Goal: Find specific page/section: Locate a particular part of the current website

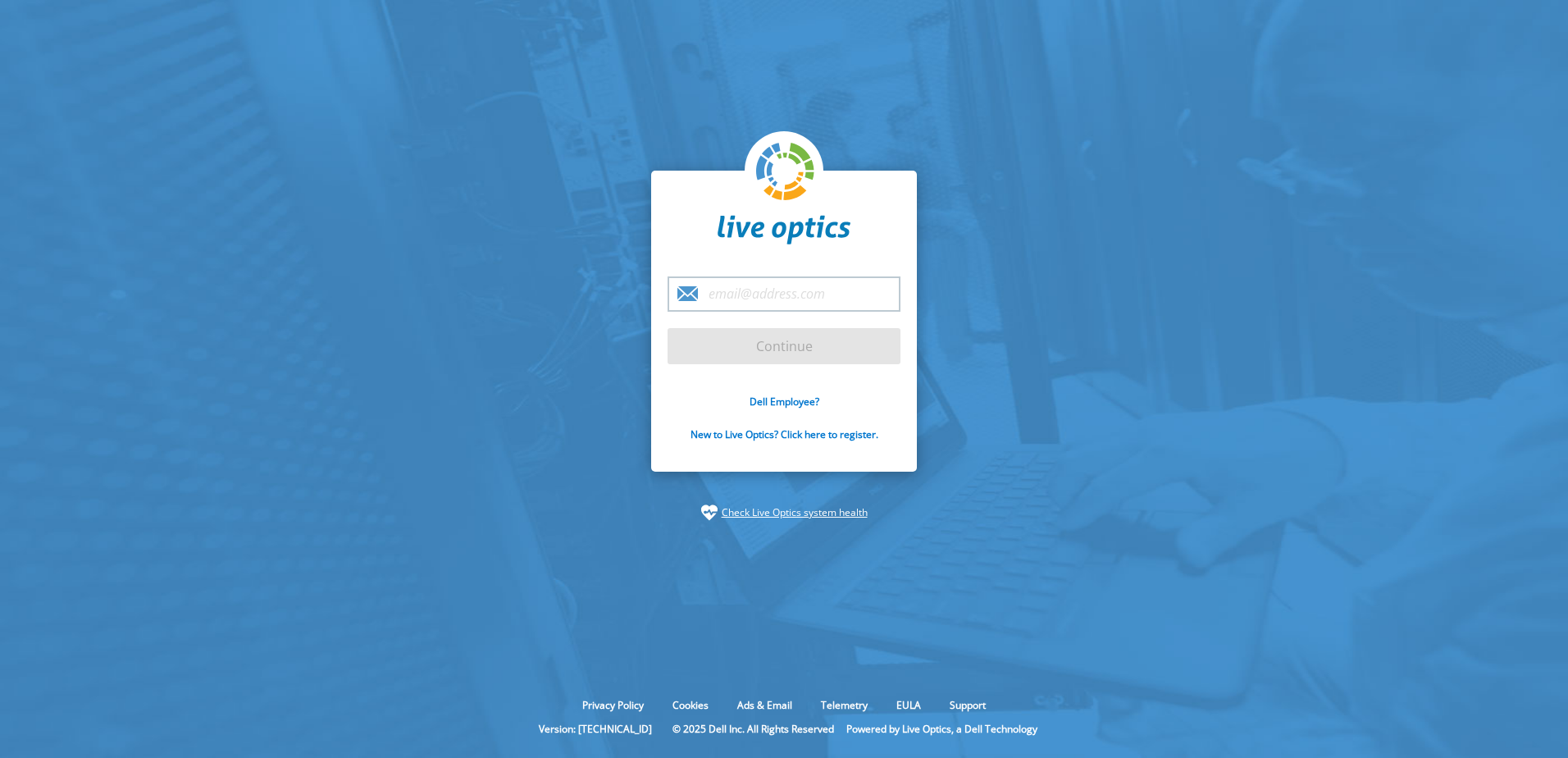
click at [768, 286] on input "email" at bounding box center [784, 294] width 233 height 35
type input "[EMAIL_ADDRESS][DOMAIN_NAME]"
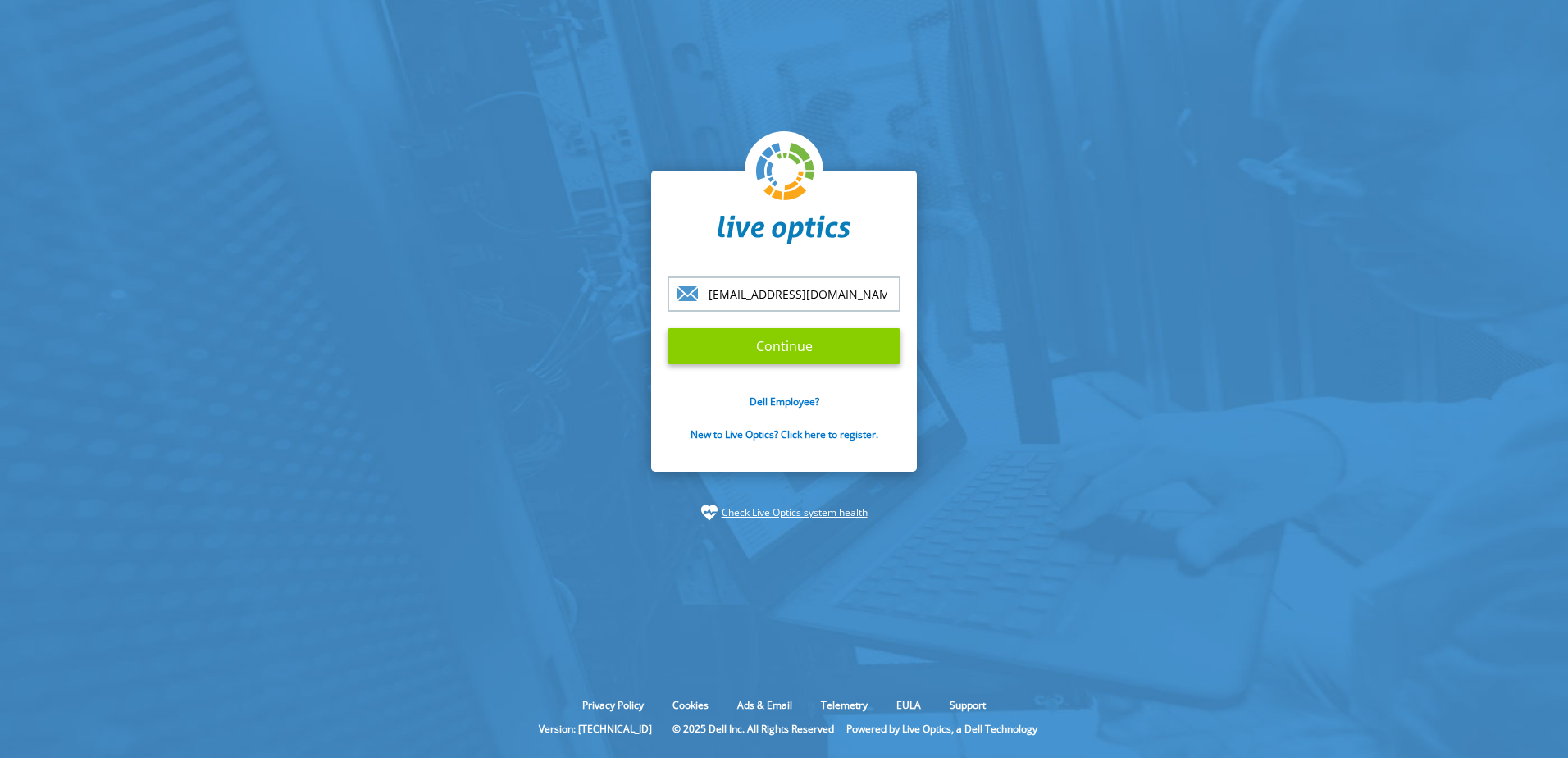
click at [742, 346] on input "Continue" at bounding box center [784, 346] width 233 height 36
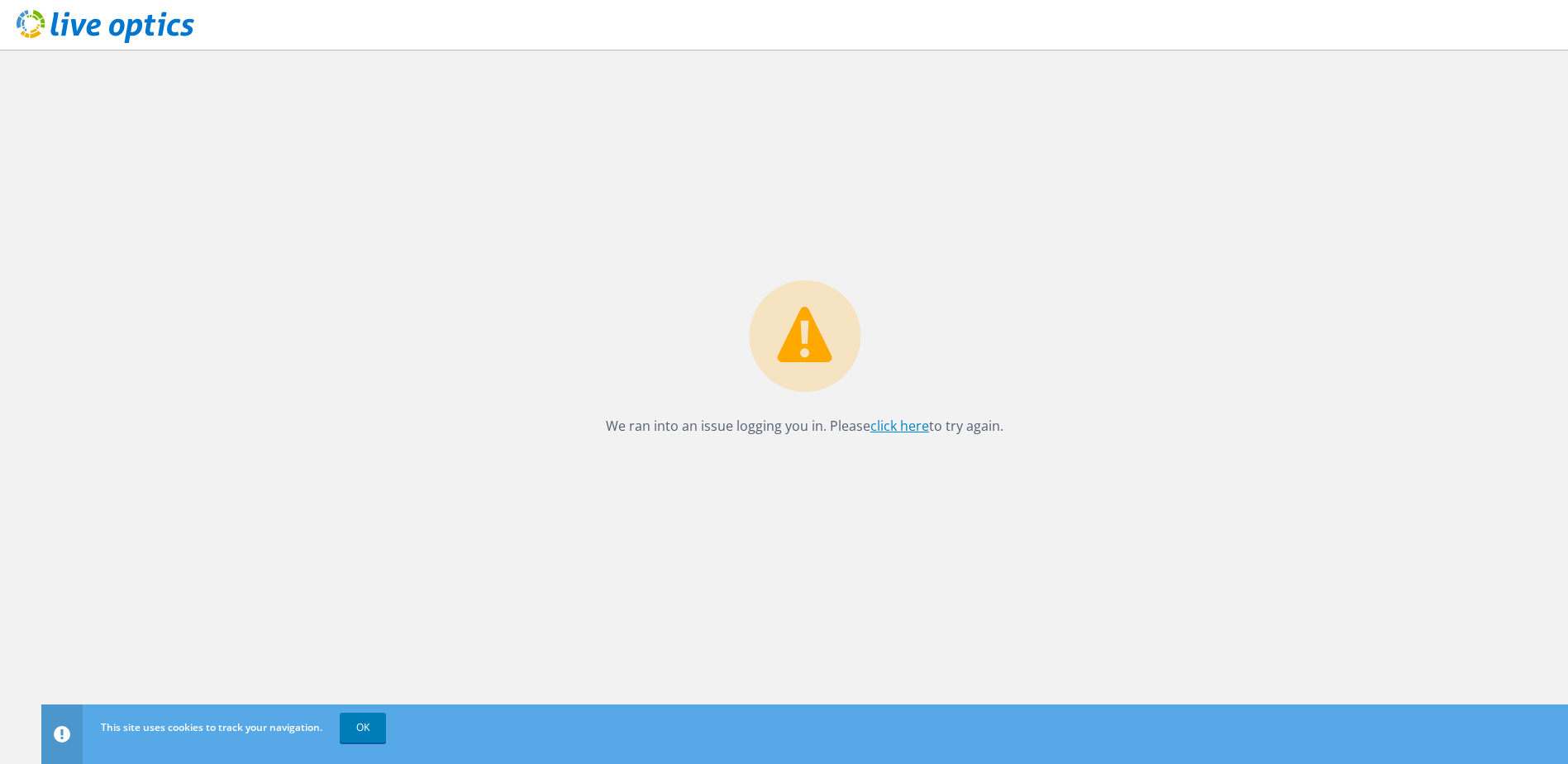
click at [892, 428] on link "click here" at bounding box center [900, 425] width 59 height 19
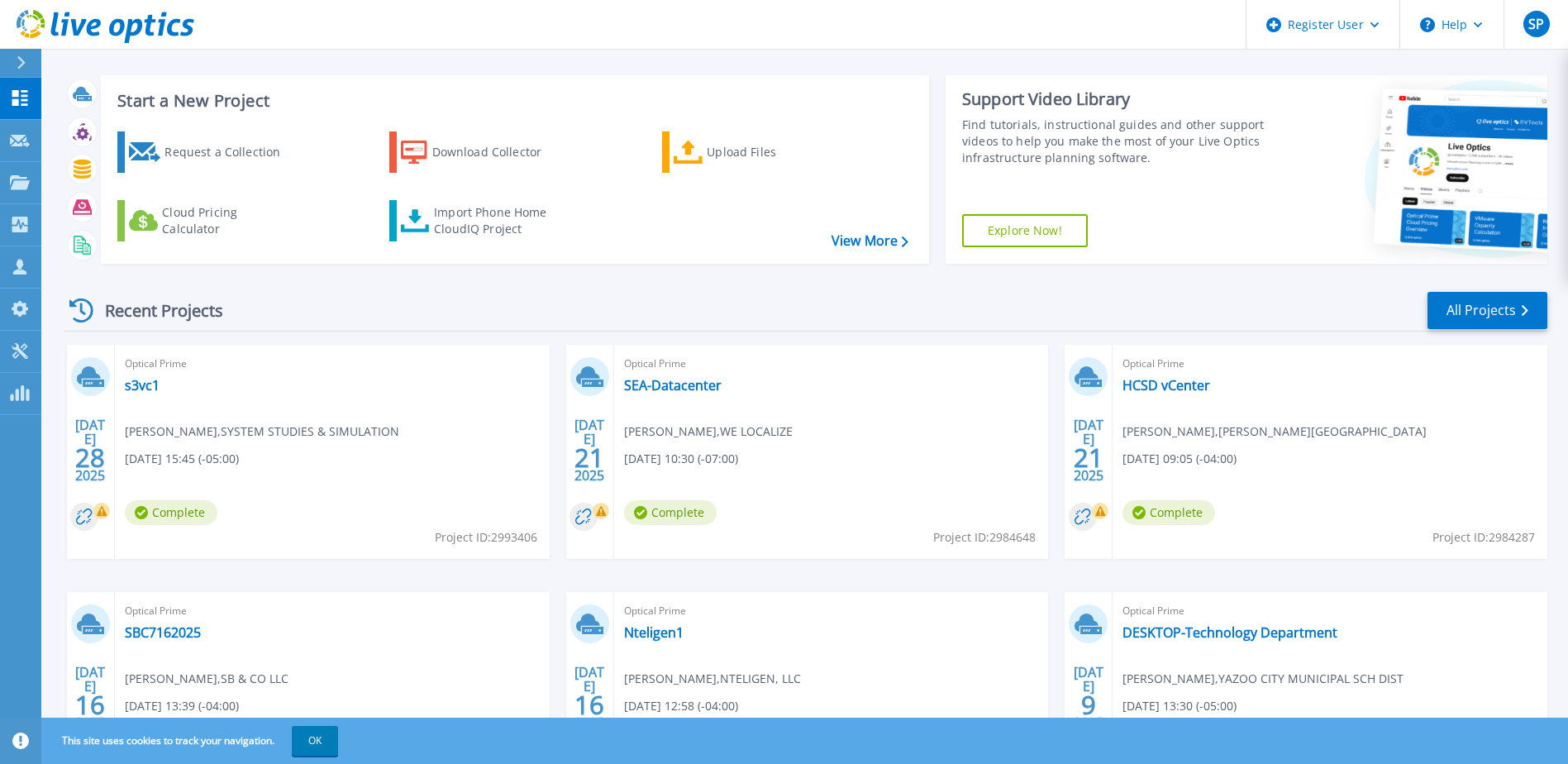
scroll to position [8, 0]
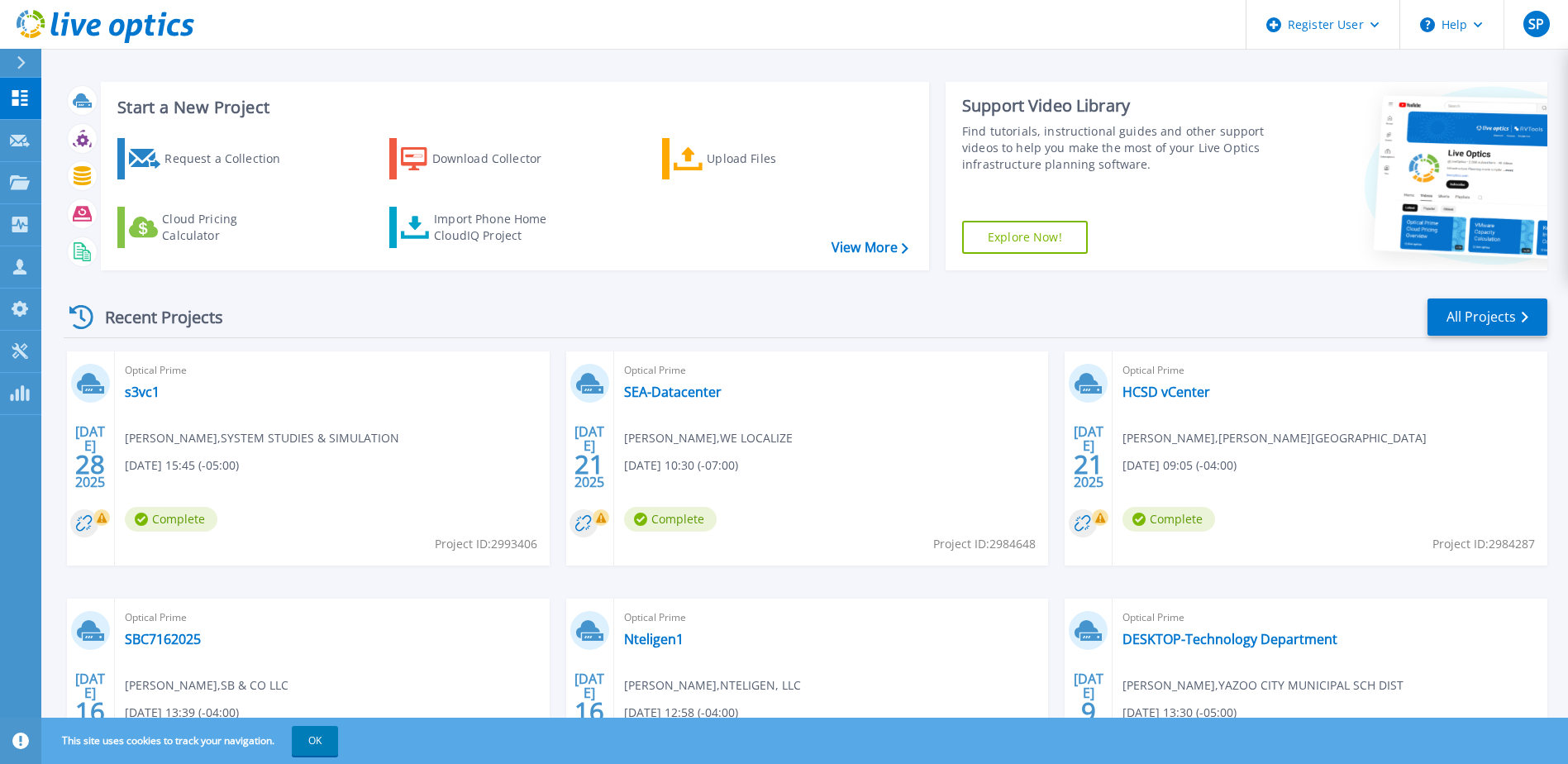
click at [16, 59] on div at bounding box center [28, 62] width 26 height 28
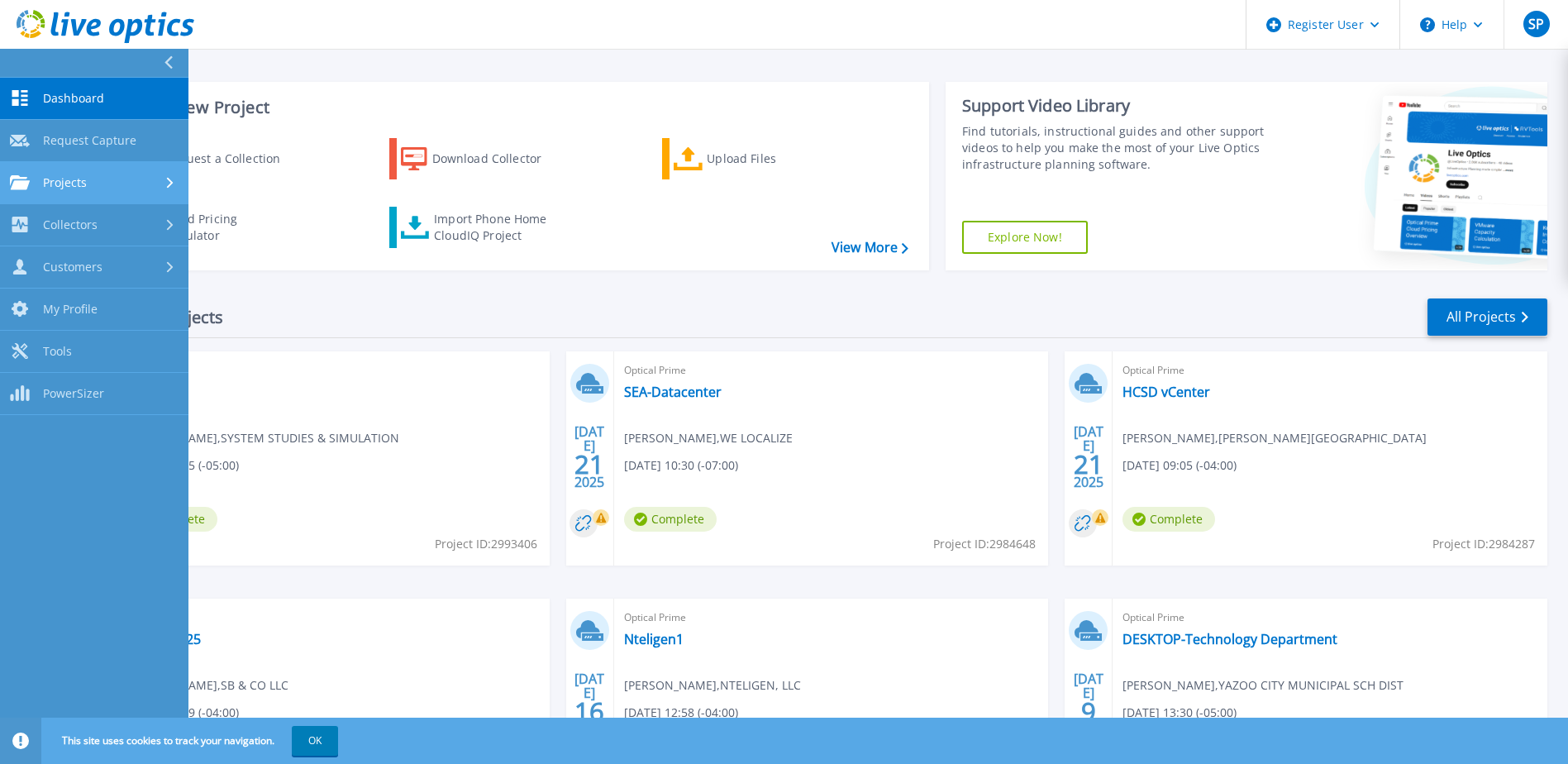
click at [117, 178] on div "Projects" at bounding box center [95, 183] width 169 height 15
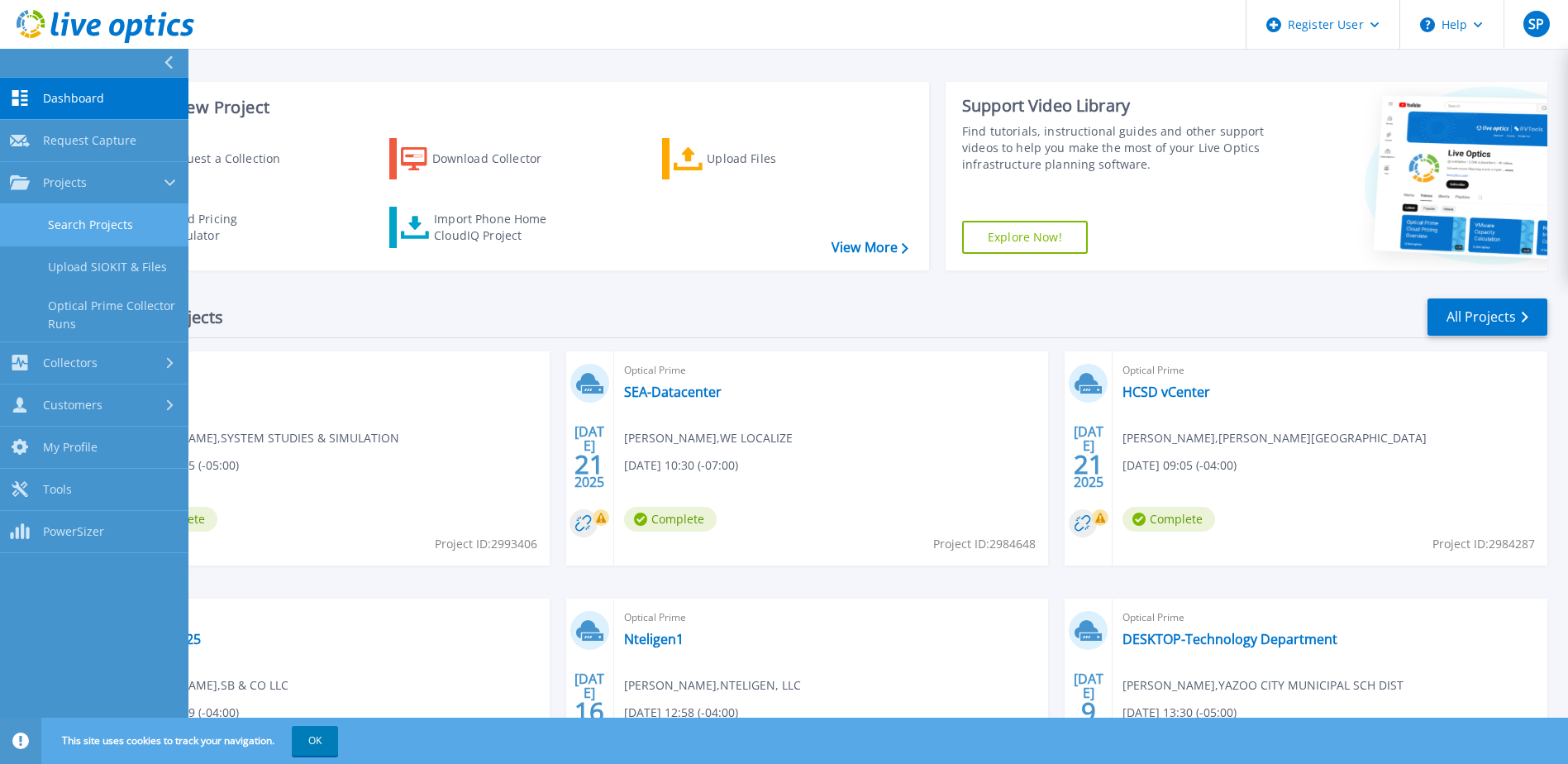
click at [144, 218] on link "Search Projects" at bounding box center [94, 225] width 188 height 42
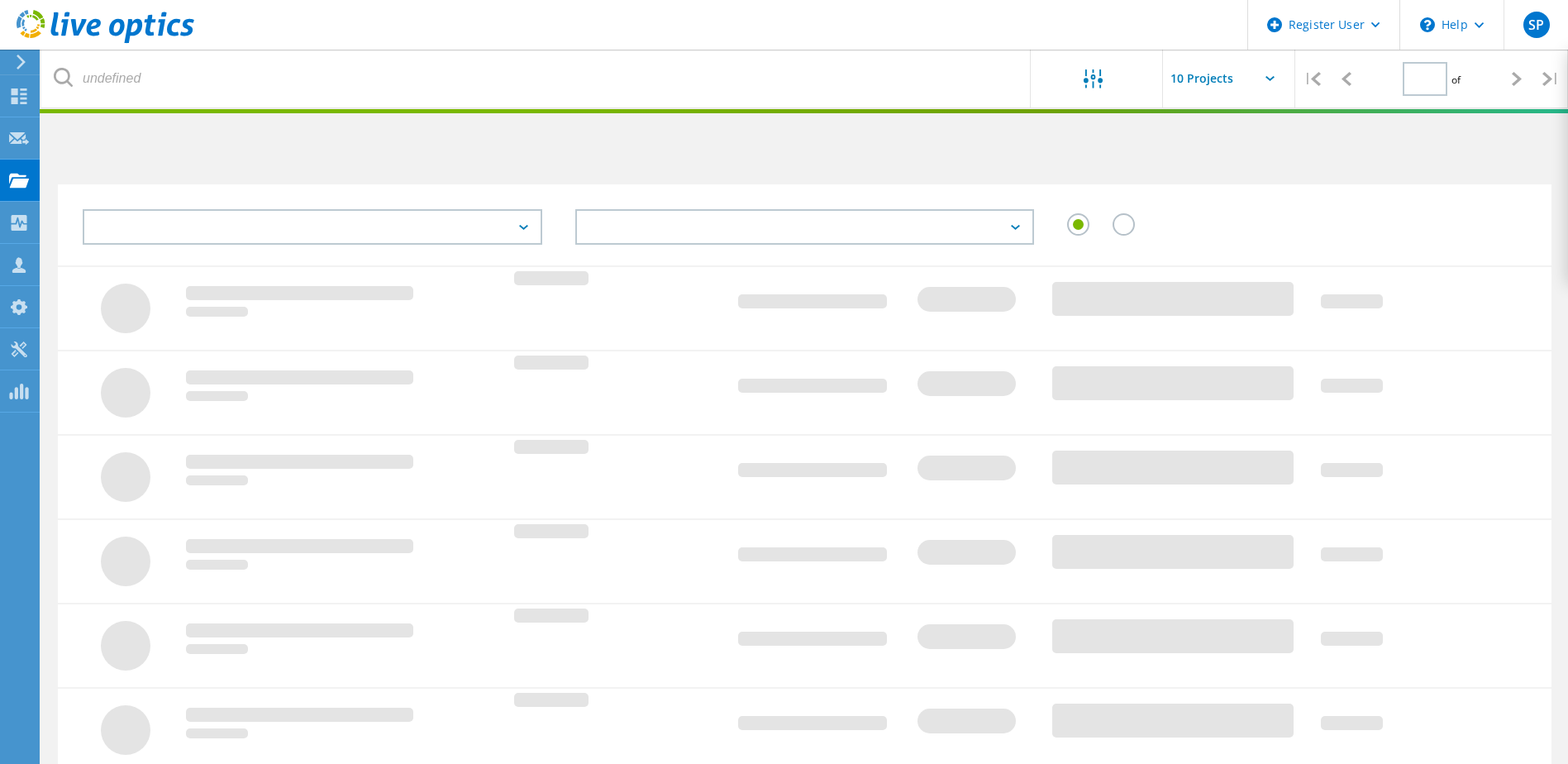
type input "1"
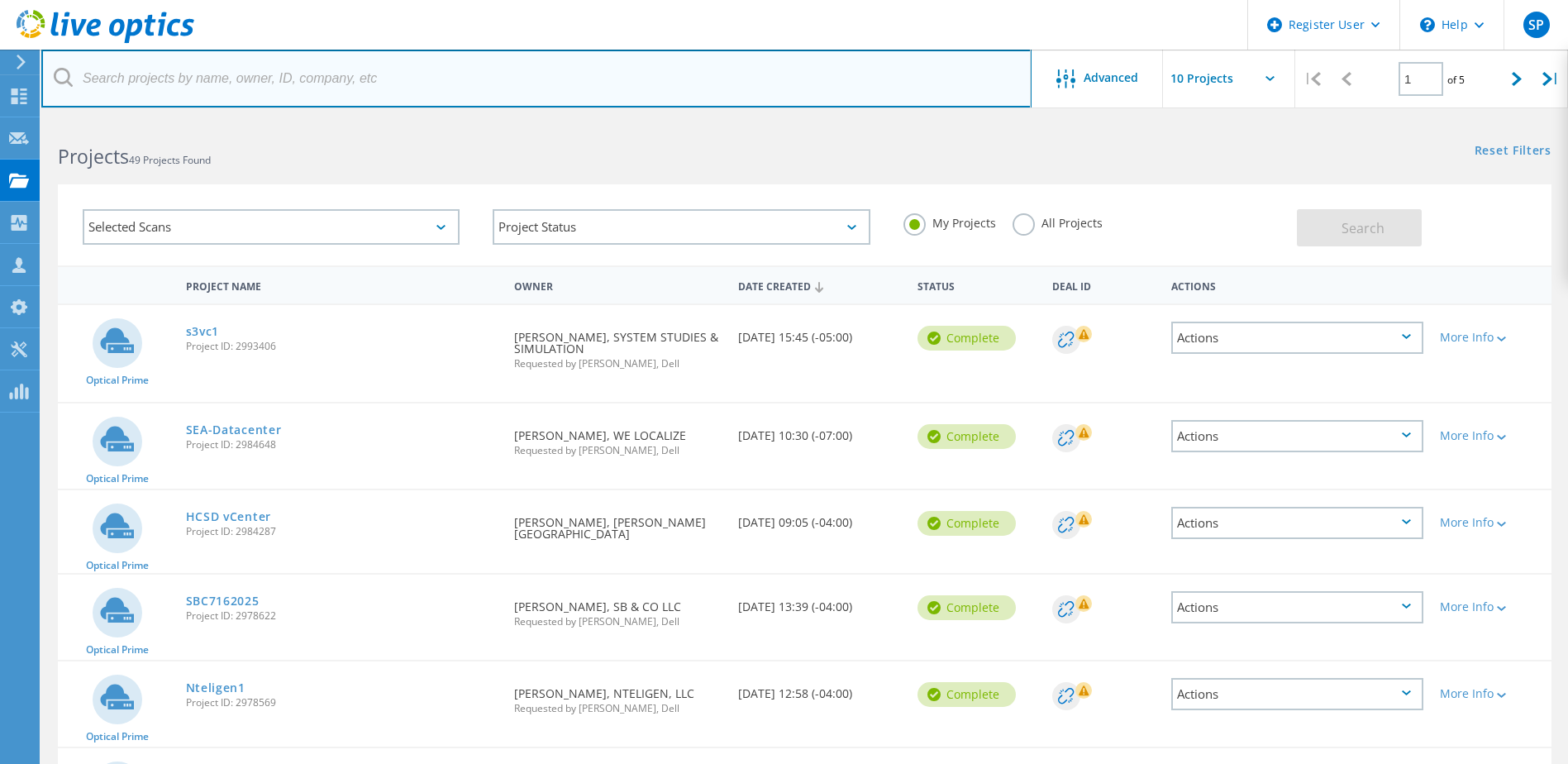
click at [299, 93] on input "text" at bounding box center [536, 79] width 990 height 58
type input "3003792"
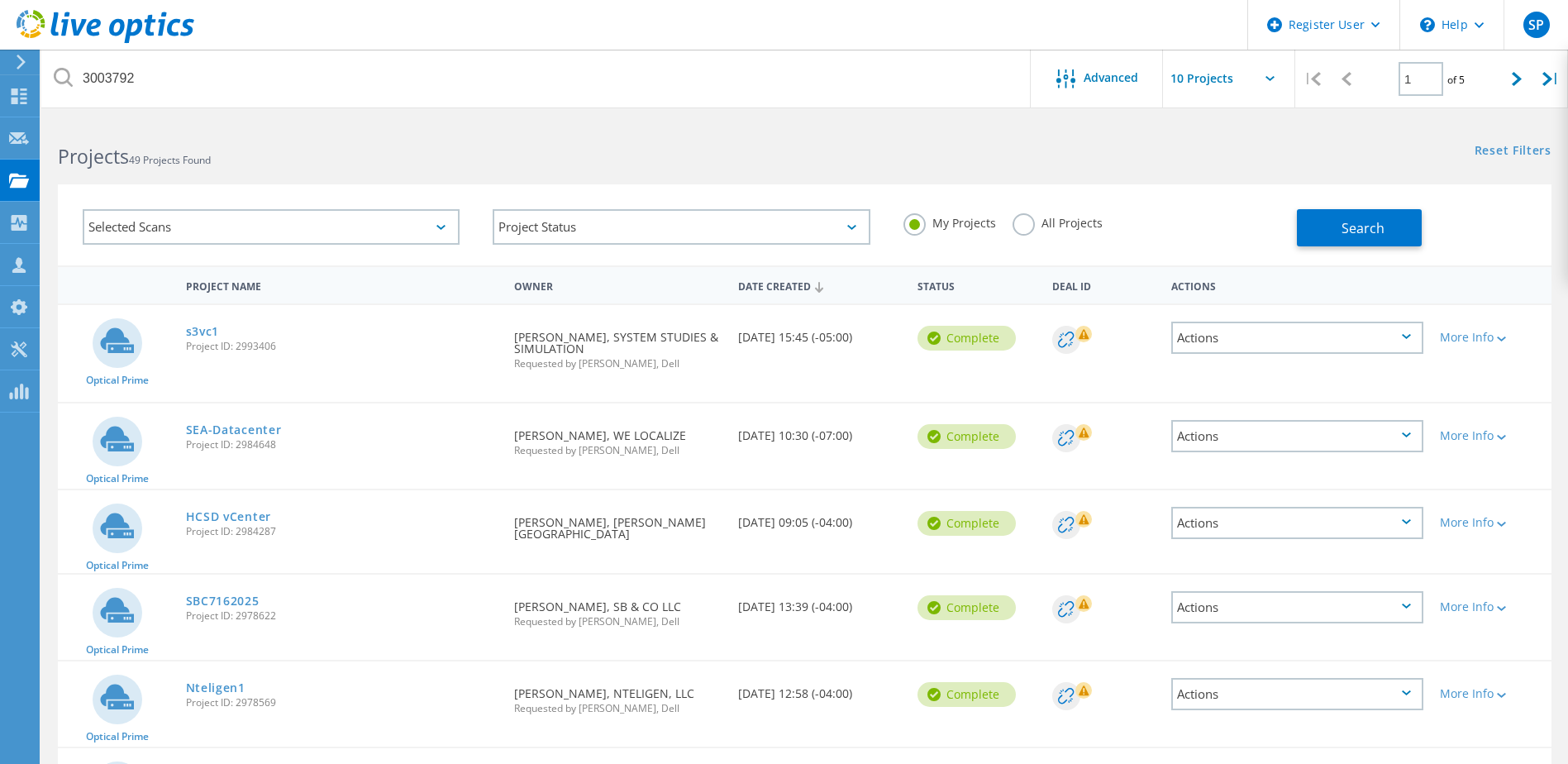
click at [1027, 229] on label "All Projects" at bounding box center [1057, 221] width 90 height 16
click at [0, 0] on input "All Projects" at bounding box center [0, 0] width 0 height 0
click at [1378, 212] on button "Search" at bounding box center [1359, 228] width 125 height 37
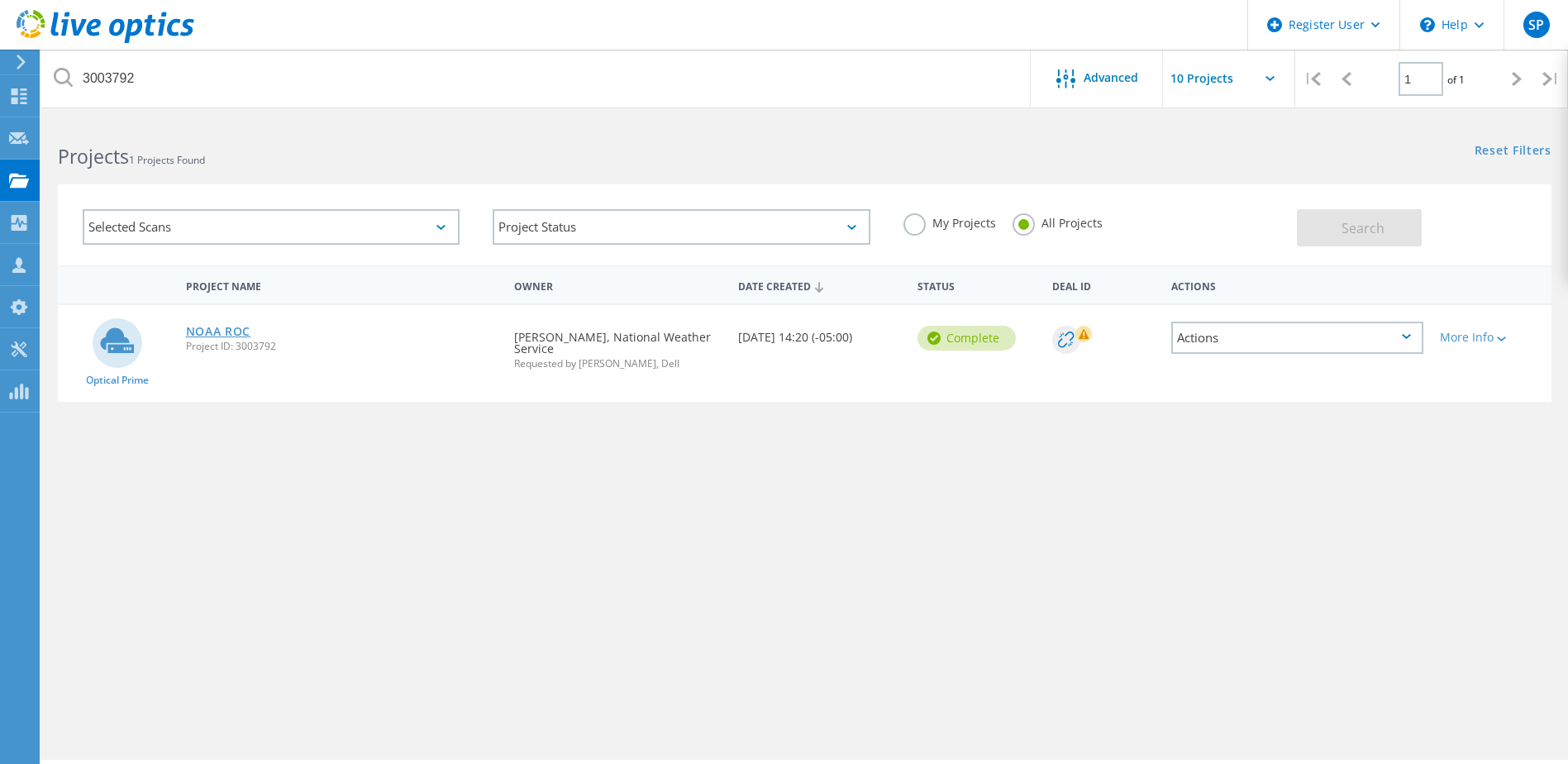
click at [224, 331] on link "NOAA ROC" at bounding box center [218, 332] width 65 height 12
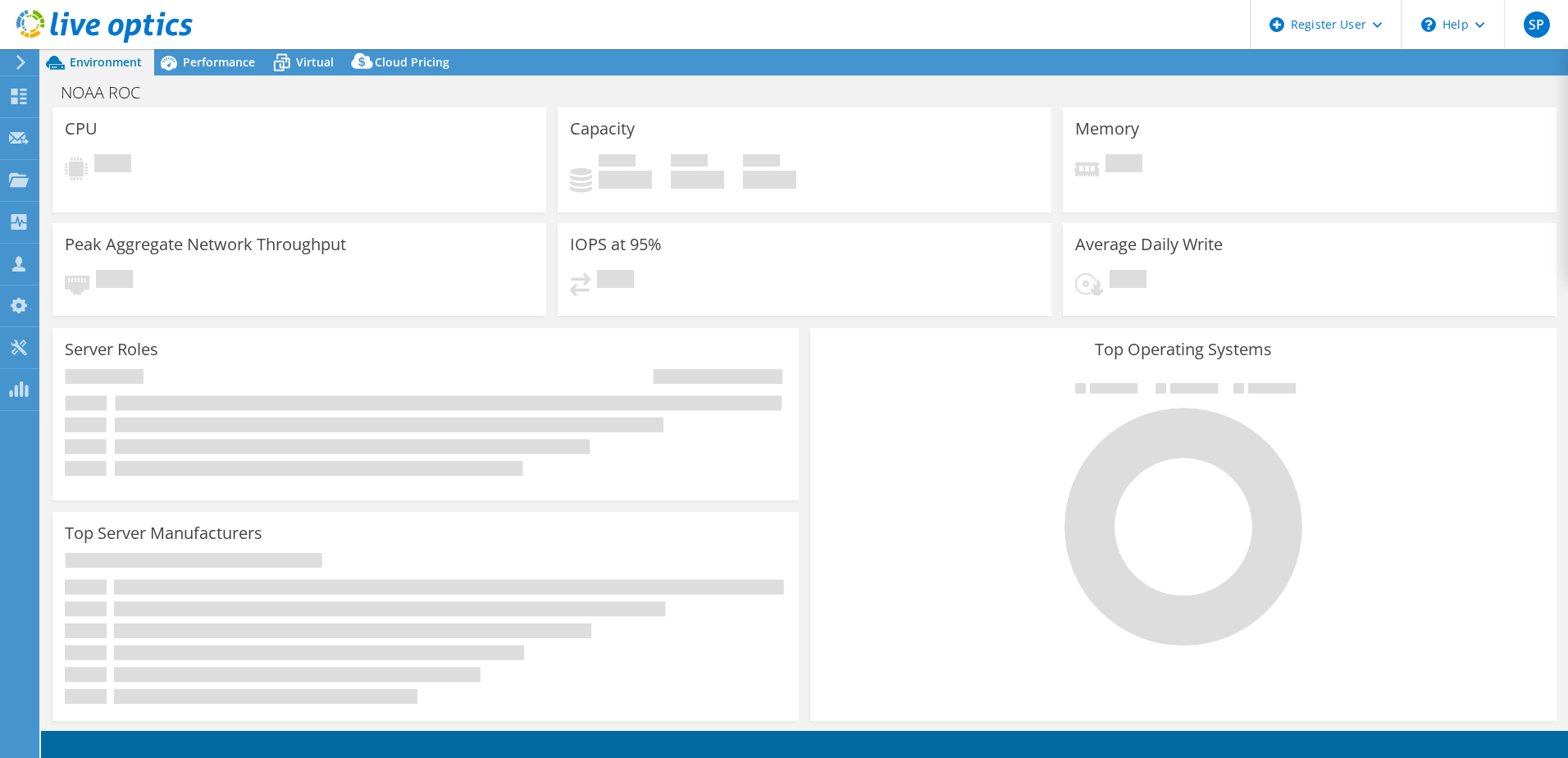
select select "USD"
